Goal: Navigation & Orientation: Find specific page/section

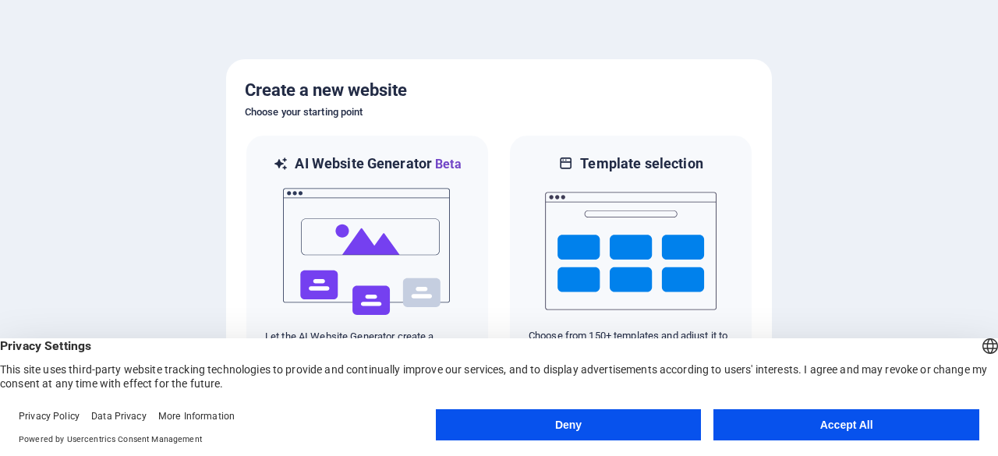
click at [623, 431] on button "Deny" at bounding box center [569, 424] width 266 height 31
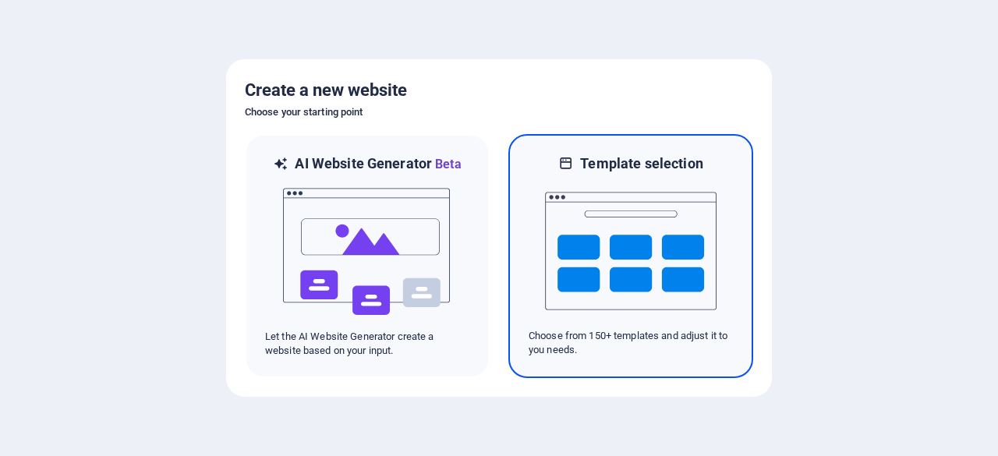
click at [632, 360] on div "Template selection Choose from 150+ templates and adjust it to you needs." at bounding box center [631, 256] width 245 height 244
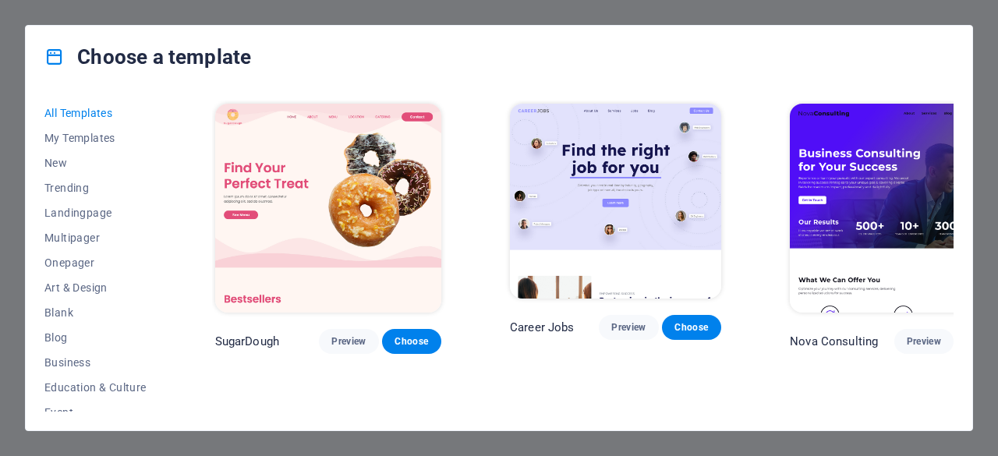
click at [967, 367] on div "All Templates My Templates New Trending Landingpage Multipager Onepager Art & D…" at bounding box center [499, 259] width 947 height 342
click at [907, 335] on span "Preview" at bounding box center [924, 341] width 34 height 12
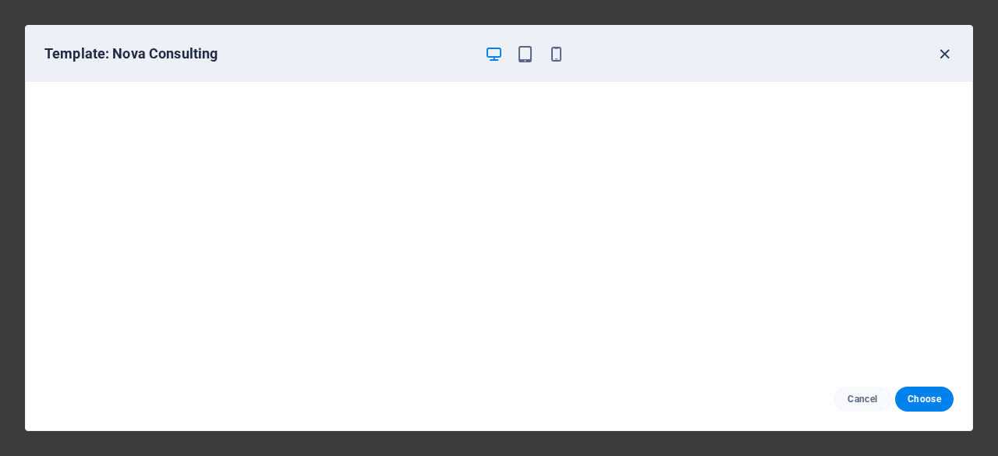
click at [951, 60] on icon "button" at bounding box center [945, 54] width 18 height 18
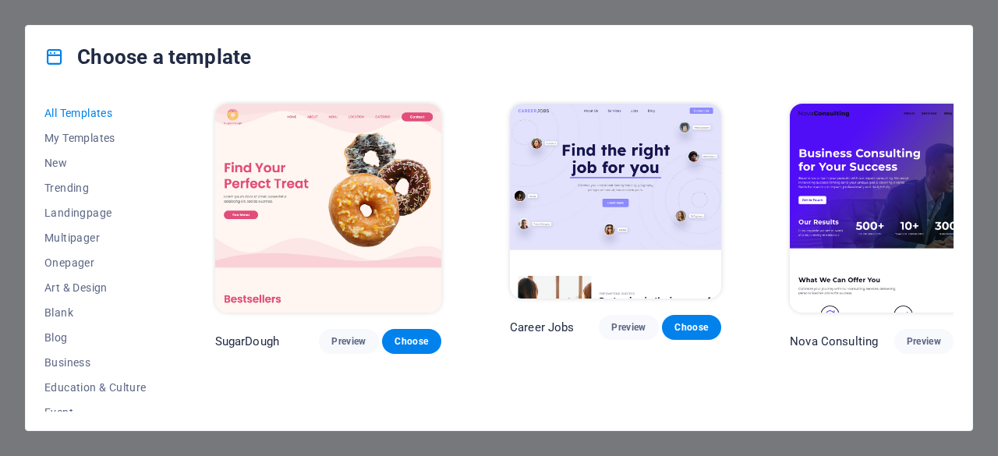
click at [962, 369] on div "All Templates My Templates New Trending Landingpage Multipager Onepager Art & D…" at bounding box center [499, 259] width 947 height 342
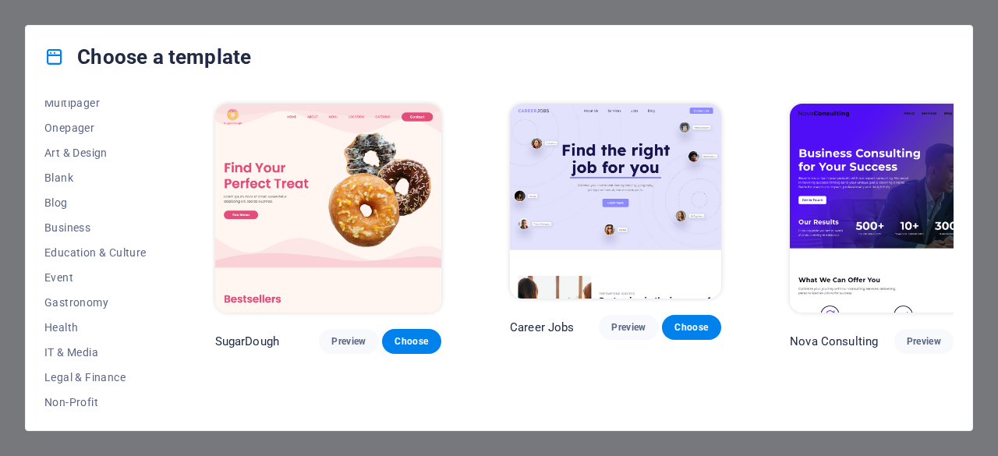
scroll to position [137, 0]
click at [63, 330] on span "Health" at bounding box center [95, 325] width 102 height 12
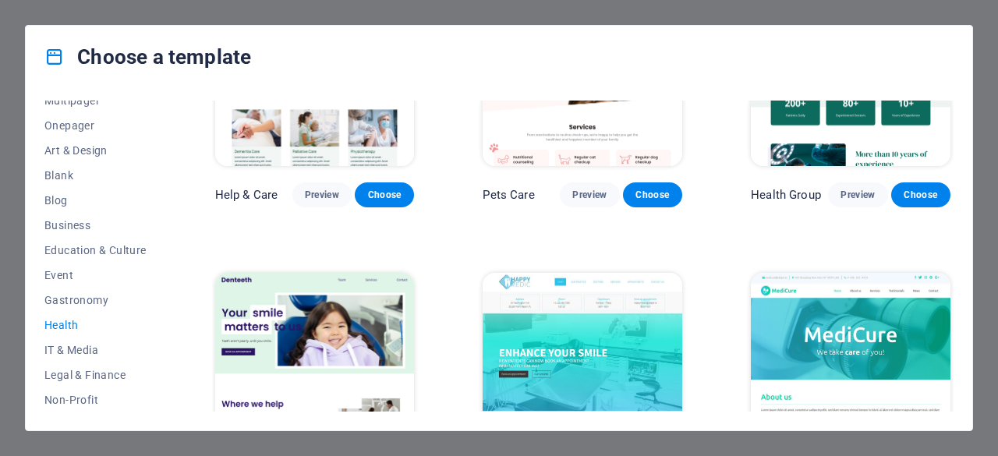
scroll to position [121, 0]
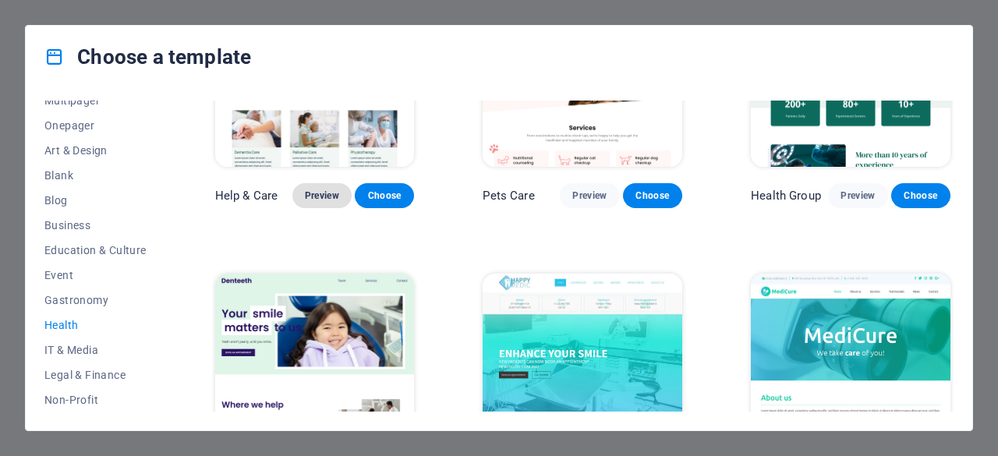
click at [318, 191] on span "Preview" at bounding box center [322, 196] width 34 height 12
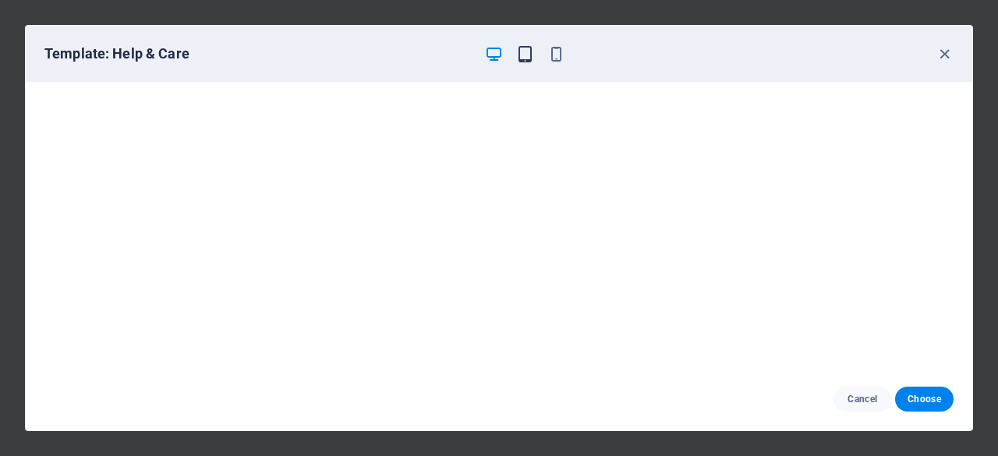
click at [526, 56] on icon "button" at bounding box center [525, 54] width 18 height 18
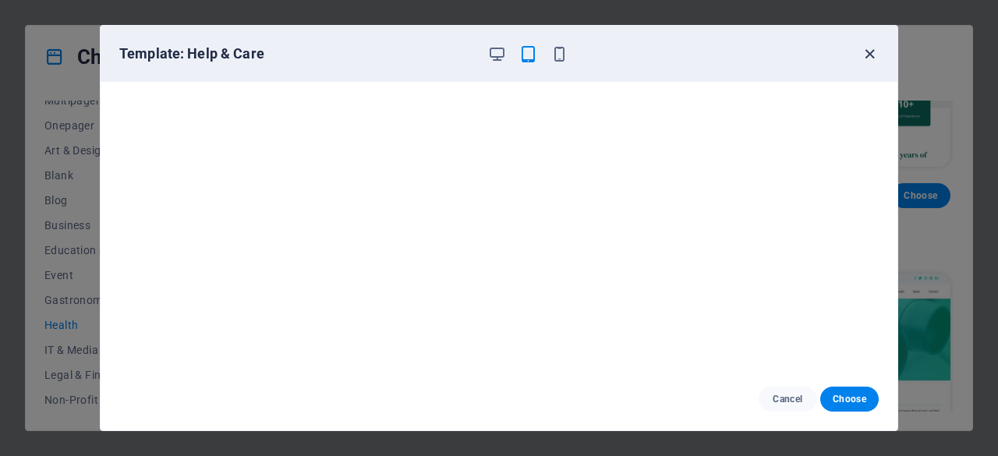
click at [867, 55] on icon "button" at bounding box center [870, 54] width 18 height 18
